Goal: Task Accomplishment & Management: Manage account settings

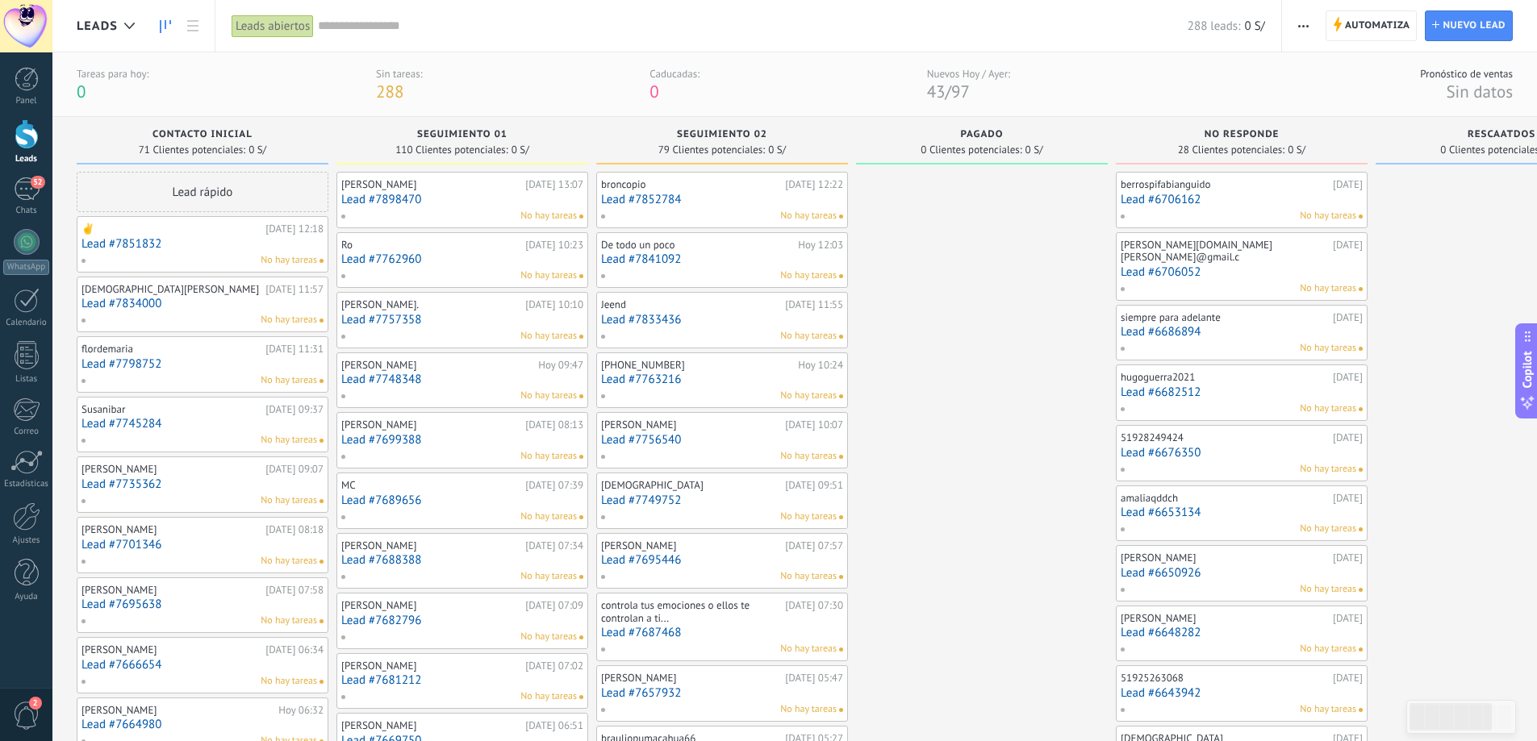
click at [15, 147] on div at bounding box center [27, 134] width 24 height 30
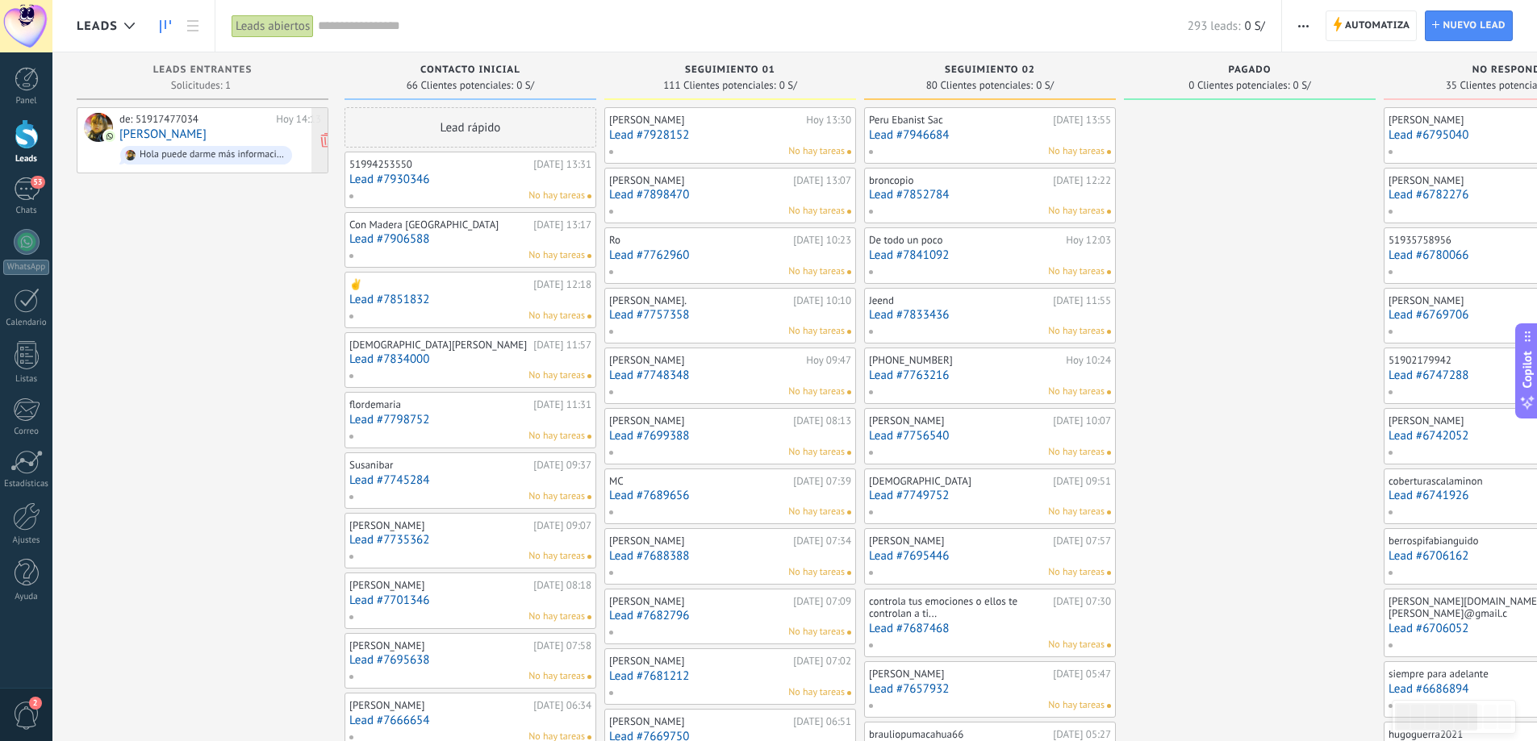
click at [219, 124] on div "de: 51917477034" at bounding box center [194, 119] width 151 height 13
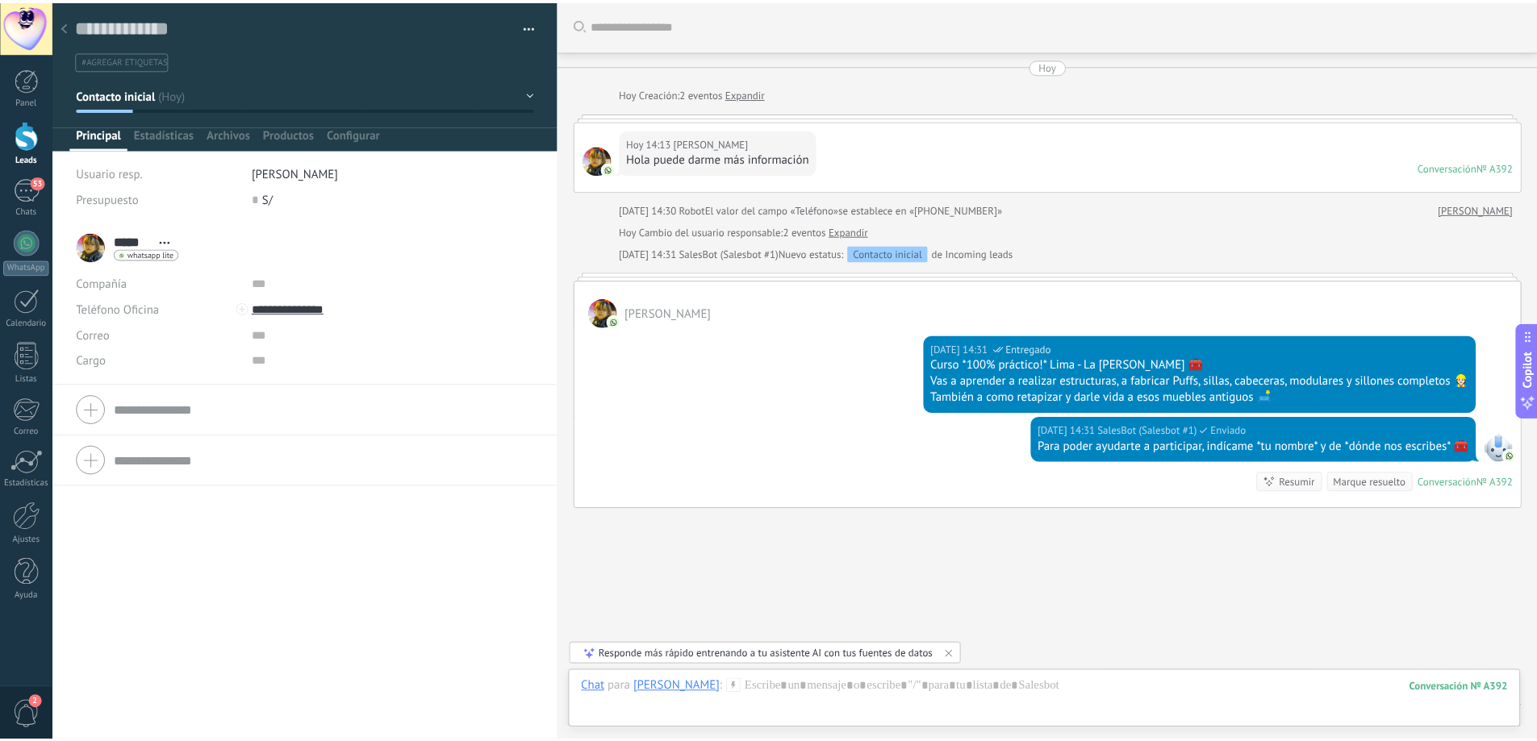
scroll to position [51, 0]
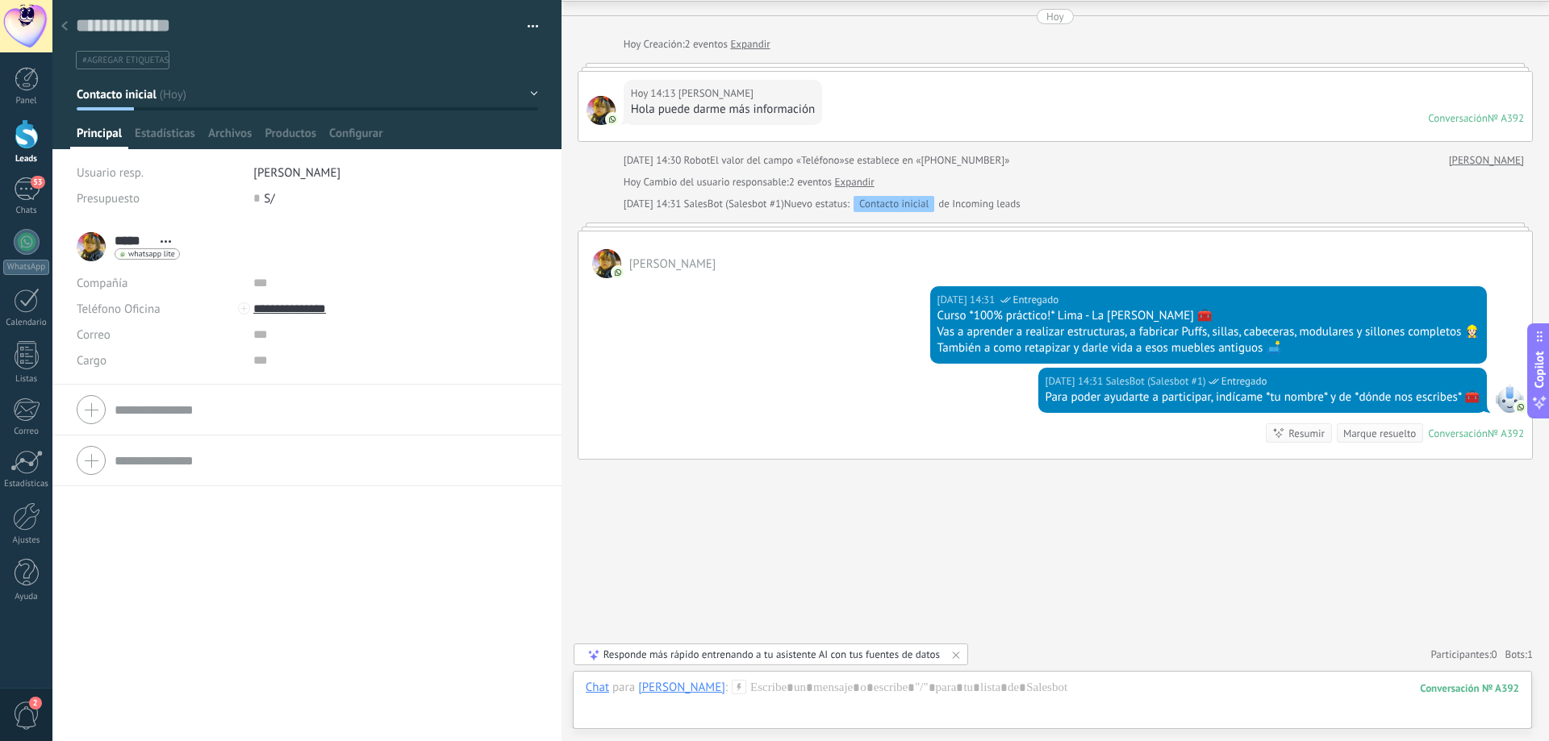
click at [59, 28] on div at bounding box center [64, 26] width 23 height 31
